Goal: Find specific page/section: Find specific page/section

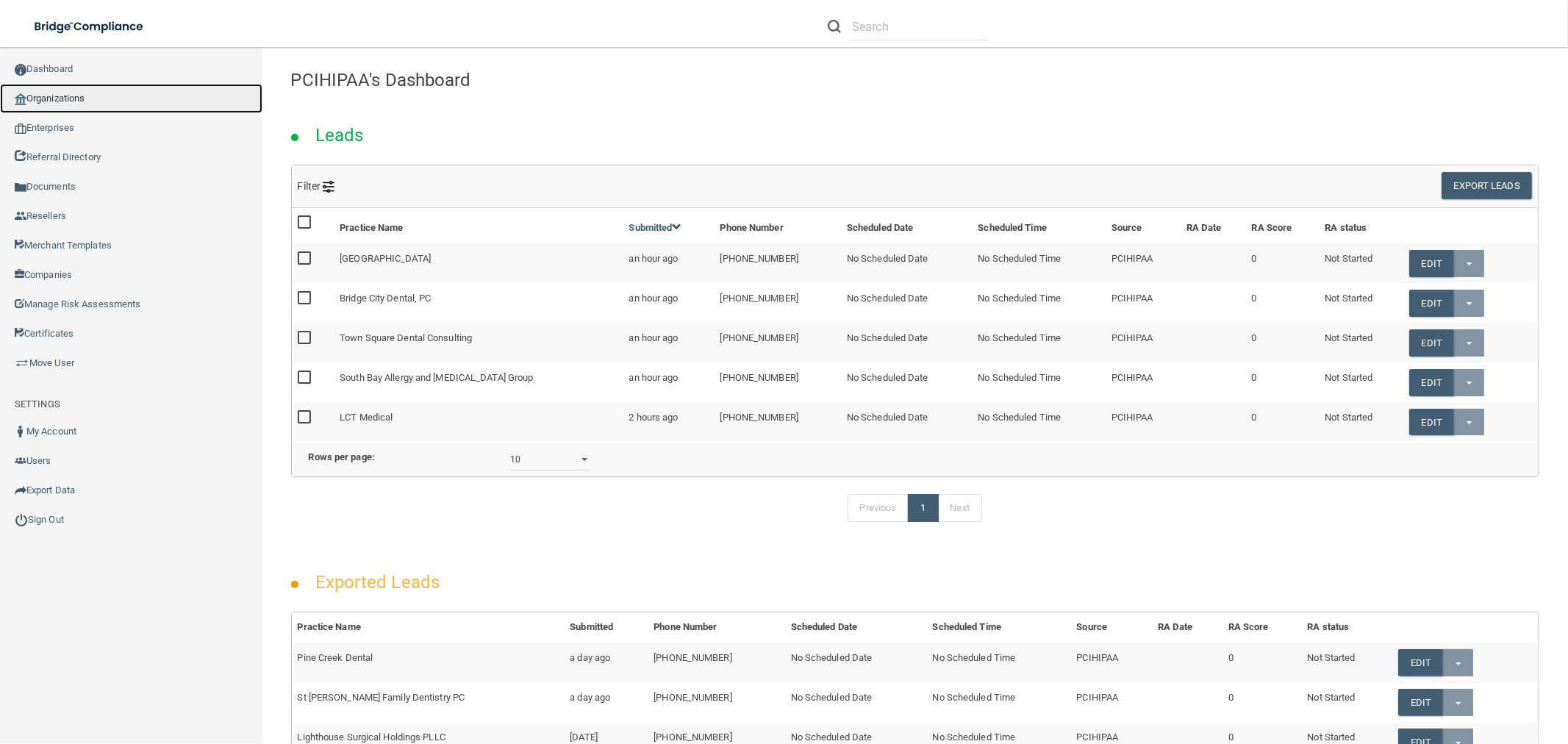
click at [200, 91] on link "Organizations" at bounding box center [131, 98] width 262 height 29
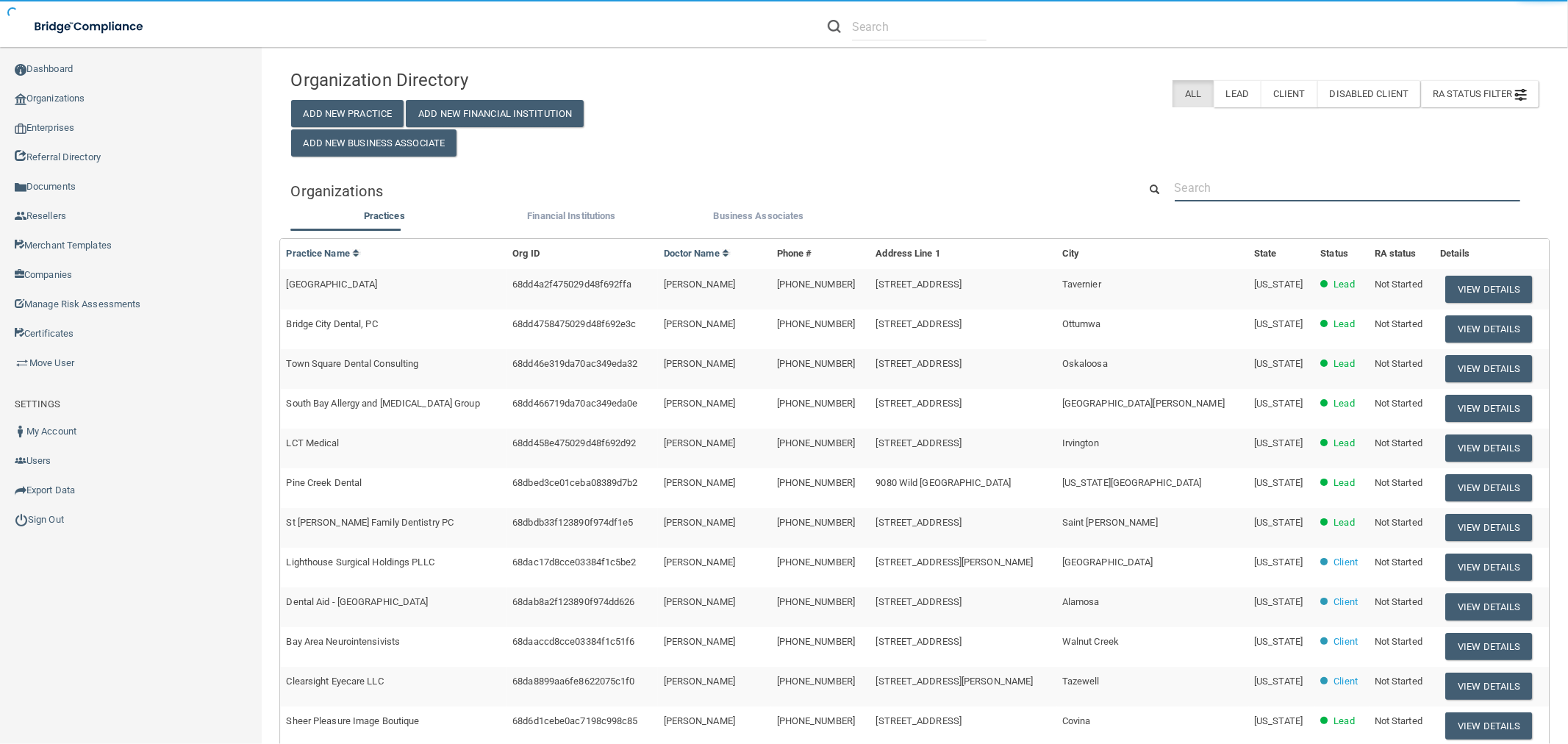
click at [1312, 200] on input "text" at bounding box center [1347, 188] width 346 height 27
paste input "[PERSON_NAME]"
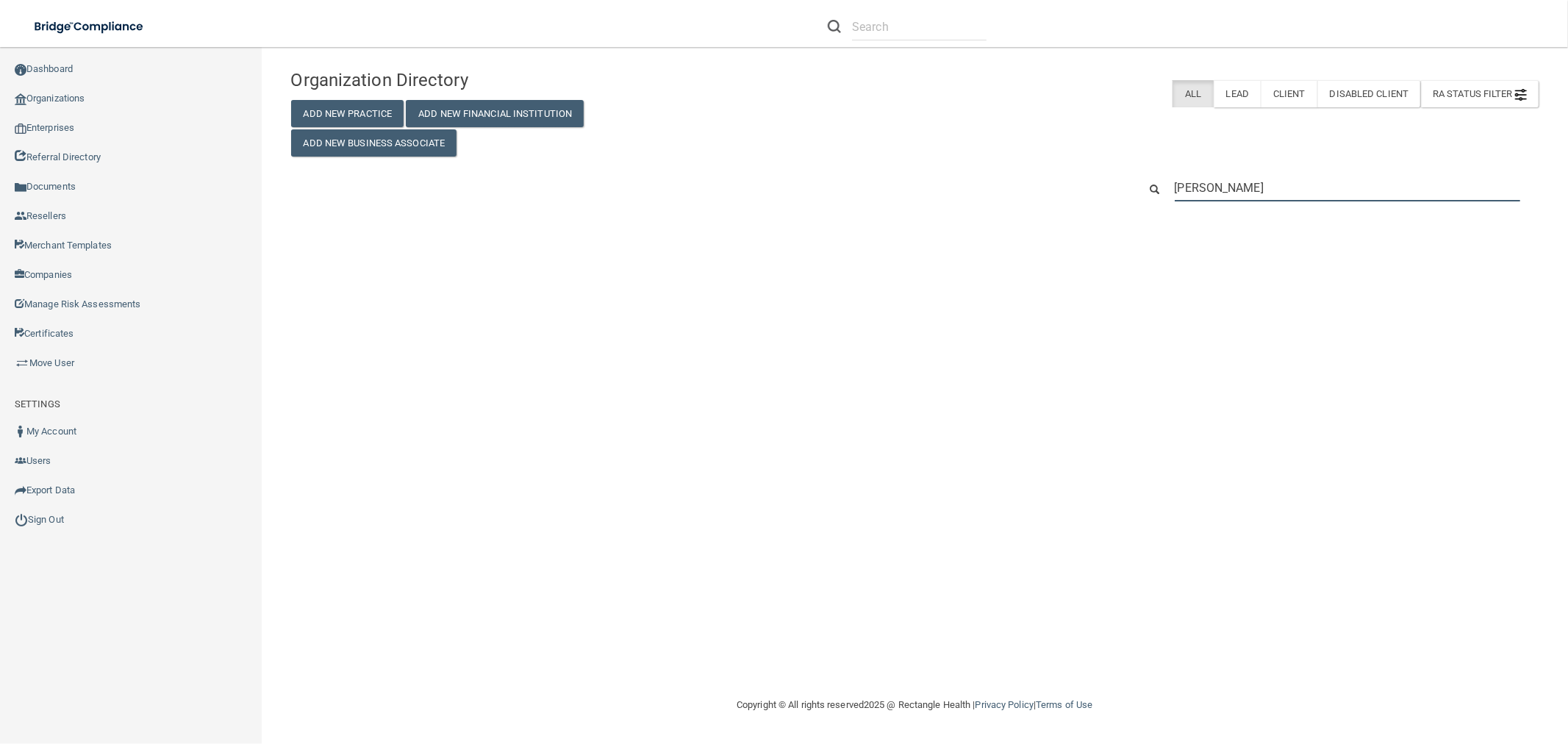
type input "[PERSON_NAME]"
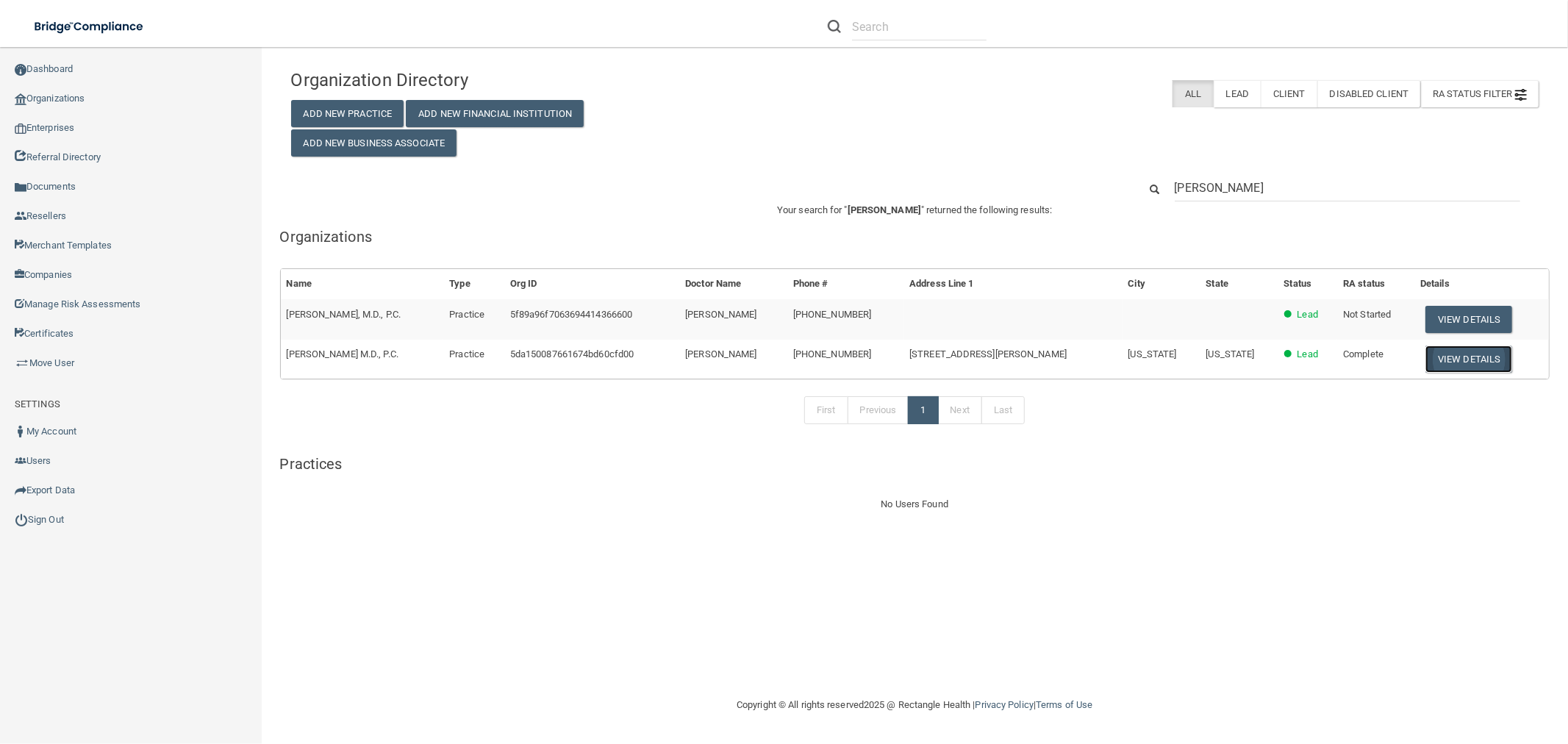
click at [1506, 363] on button "View Details" at bounding box center [1469, 359] width 86 height 27
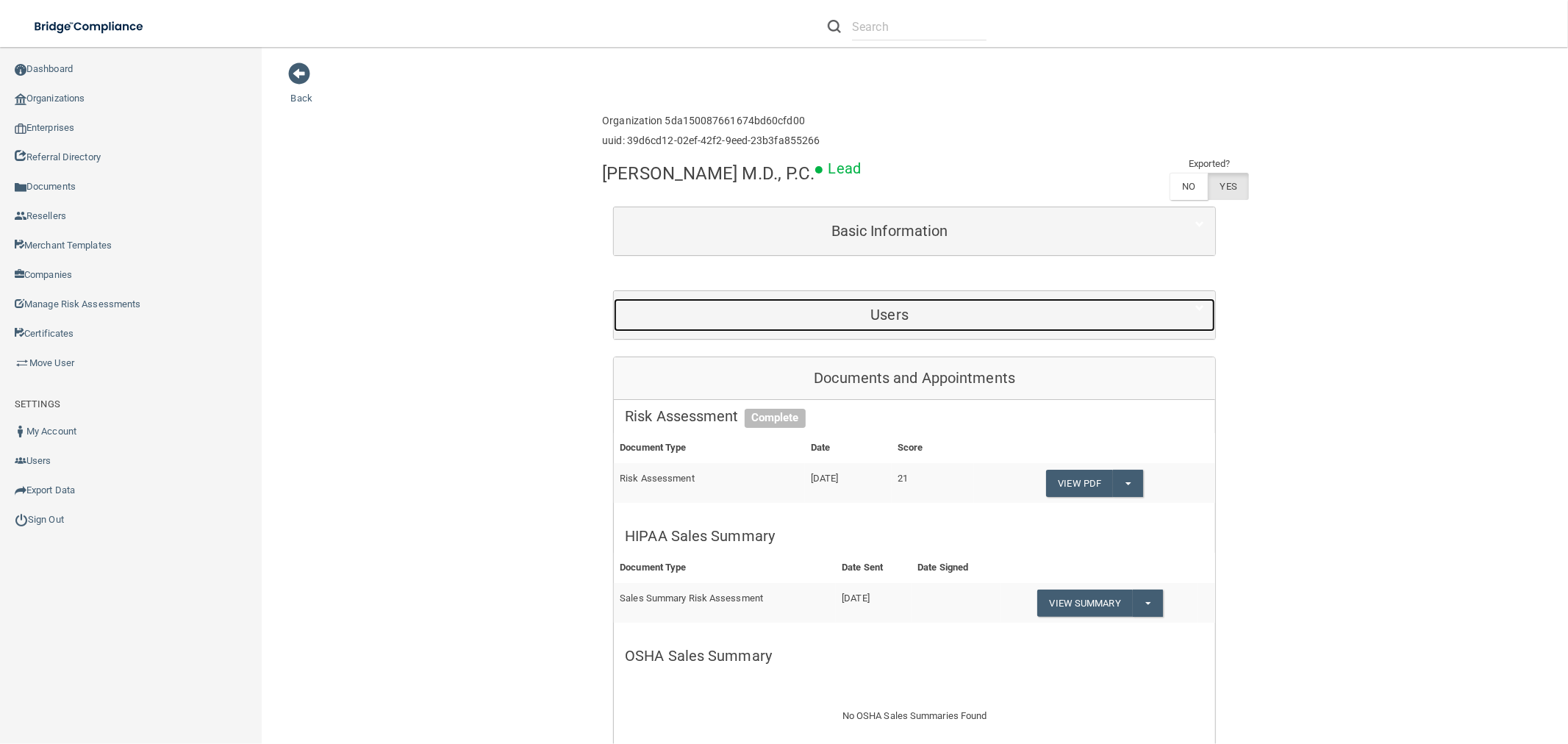
click at [980, 317] on h5 "Users" at bounding box center [889, 314] width 529 height 16
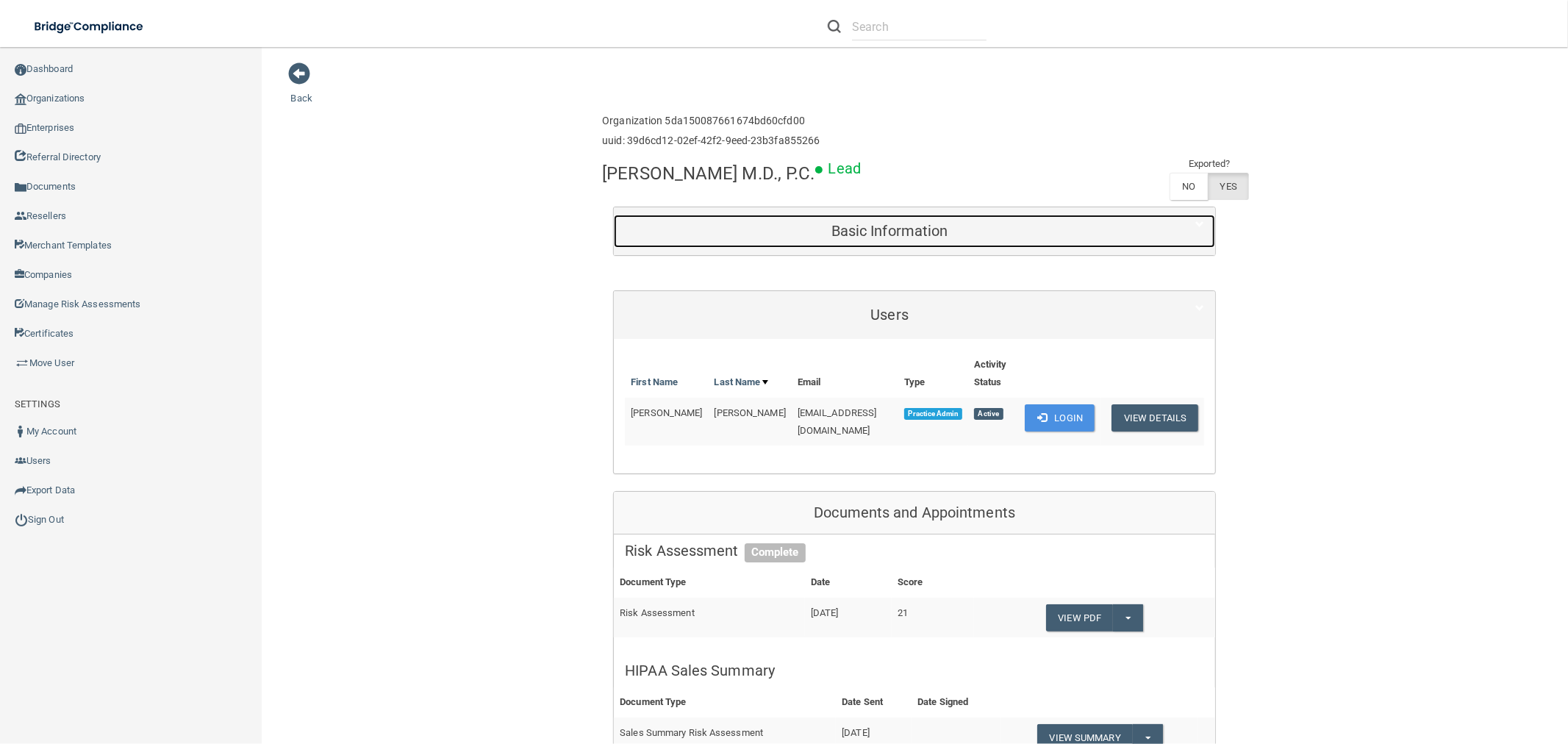
click at [951, 232] on h5 "Basic Information" at bounding box center [889, 231] width 529 height 16
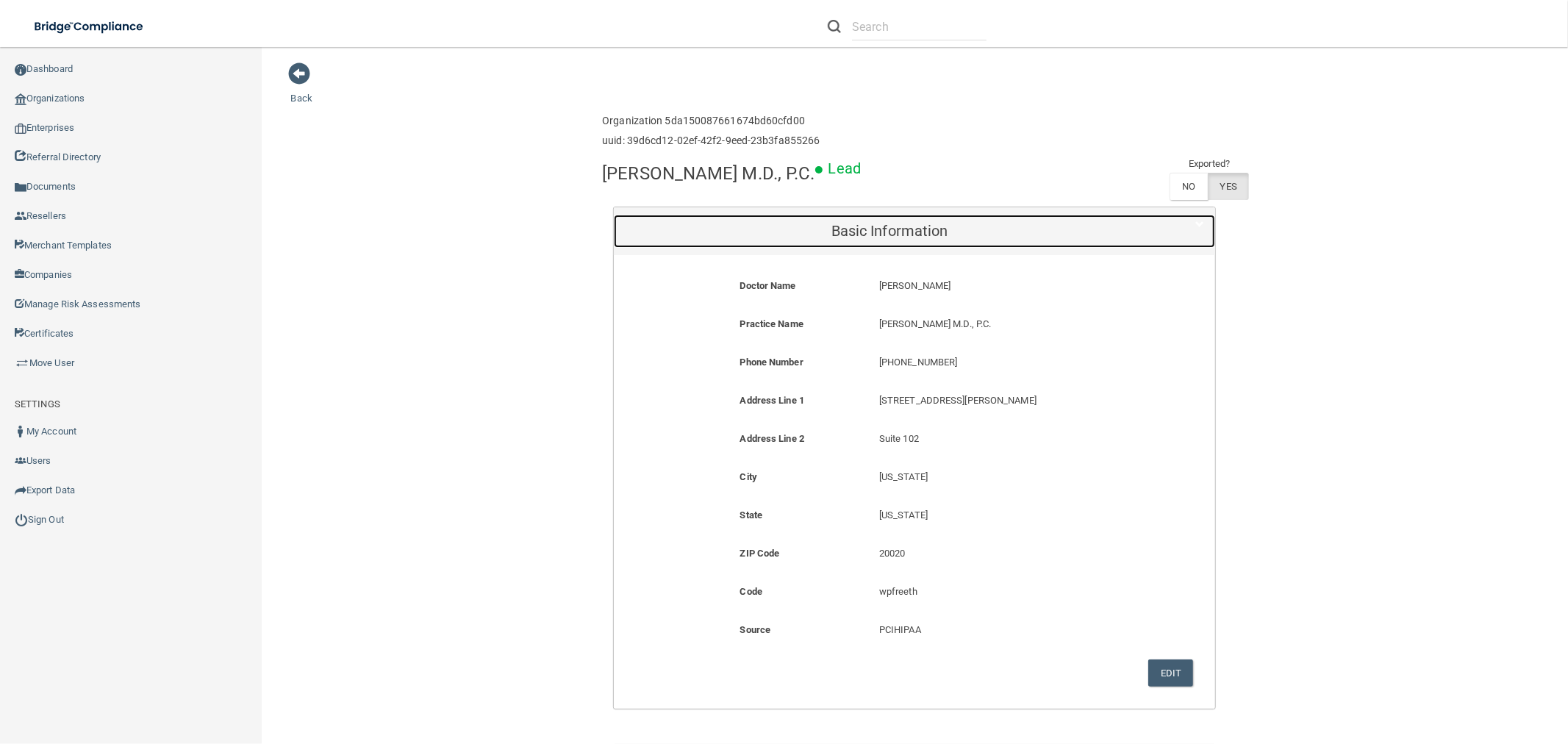
click at [951, 232] on h5 "Basic Information" at bounding box center [889, 231] width 529 height 16
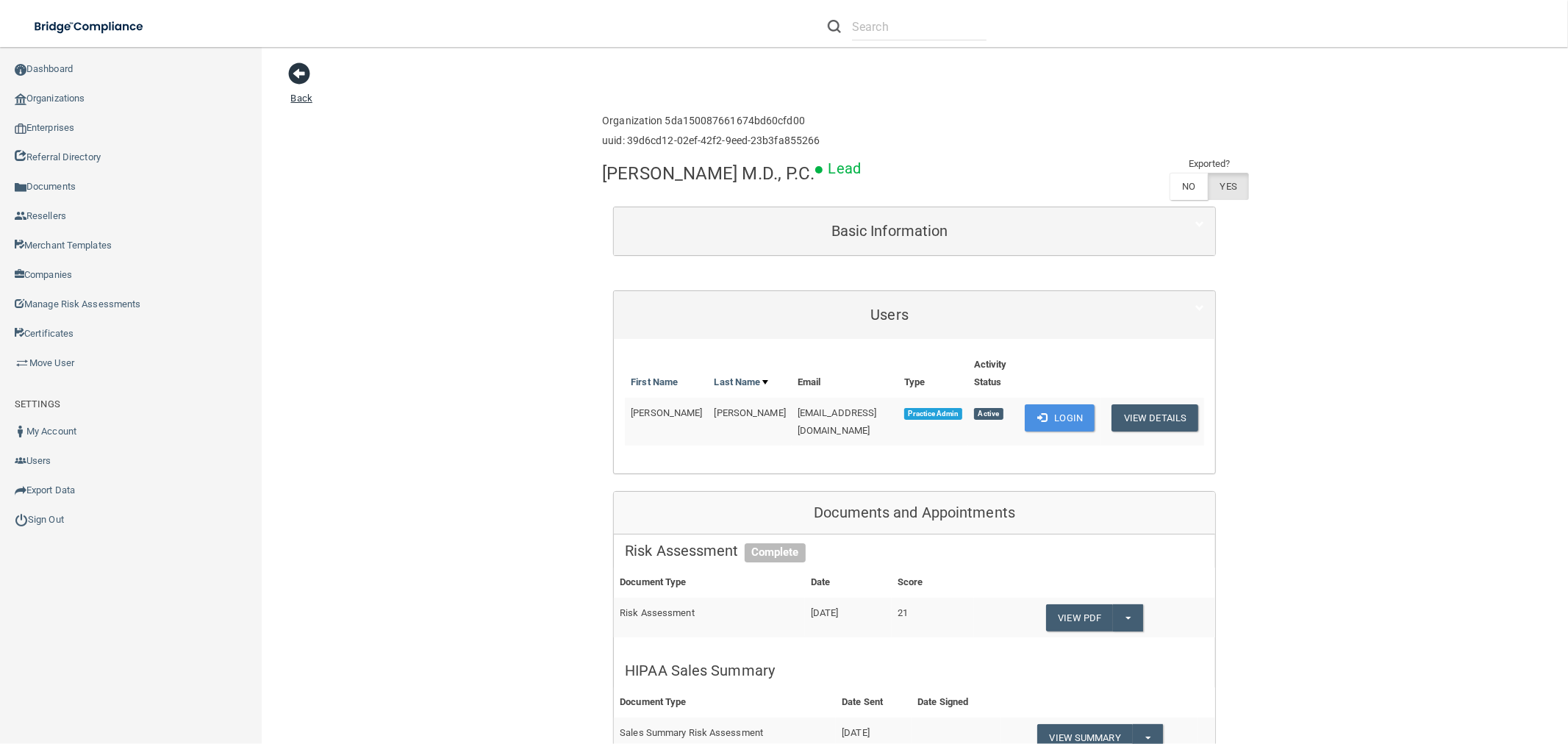
click at [296, 75] on span at bounding box center [300, 74] width 22 height 22
